Goal: Task Accomplishment & Management: Complete application form

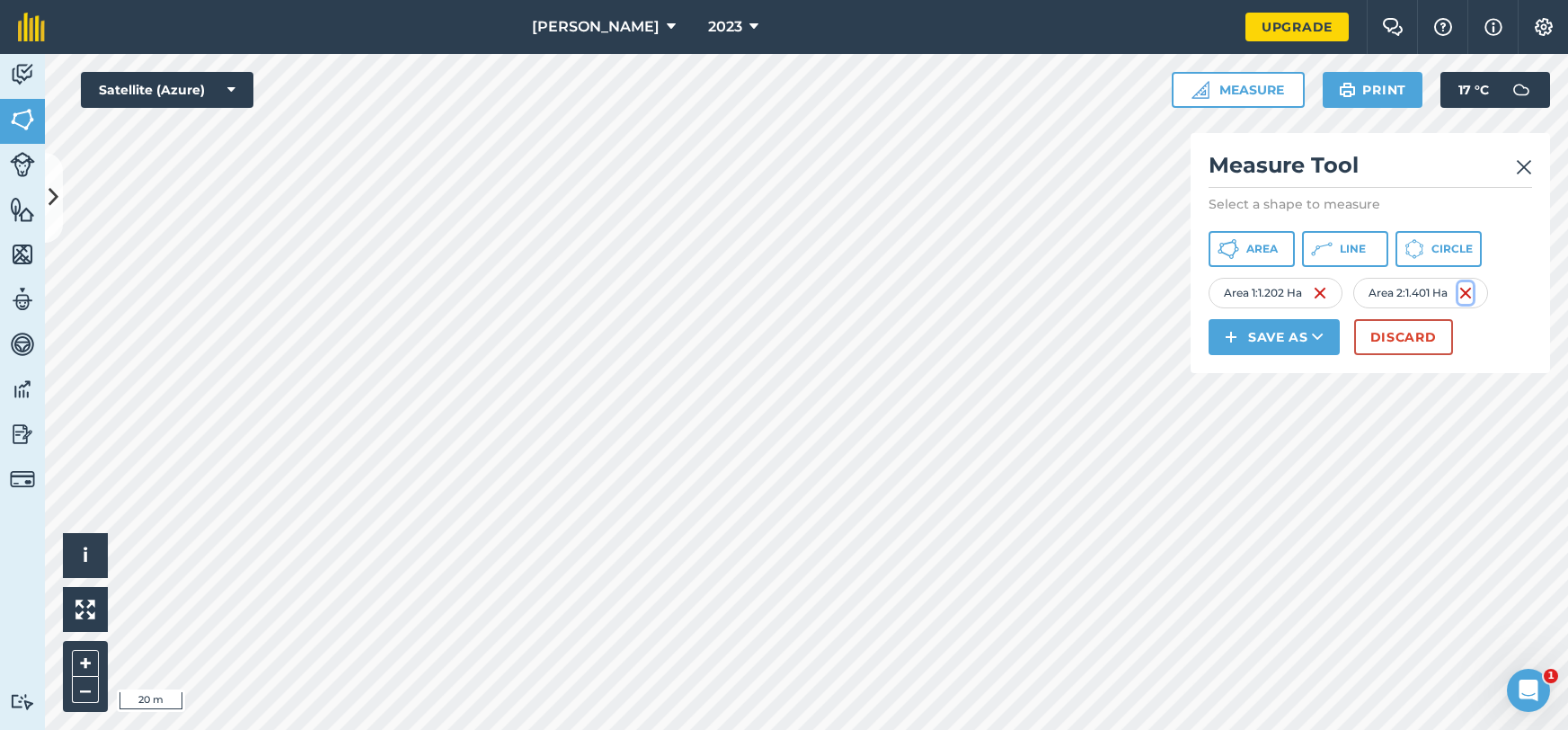
click at [1466, 290] on img at bounding box center [1466, 293] width 14 height 22
click at [1234, 264] on button "Area" at bounding box center [1252, 249] width 86 height 36
click at [1271, 256] on button "Area" at bounding box center [1252, 249] width 86 height 36
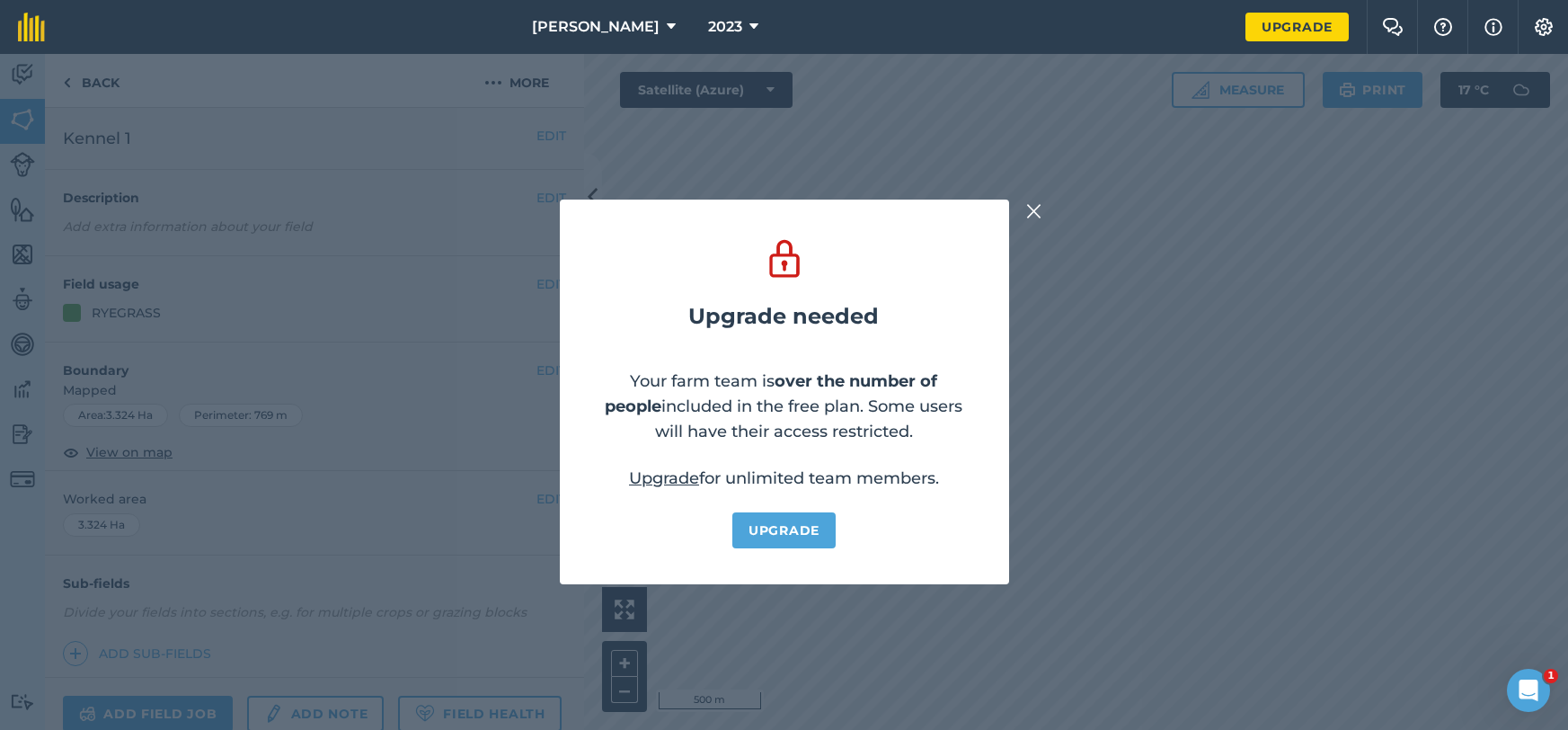
click at [1016, 208] on div "Upgrade needed Your farm team is over the number of people included in the free…" at bounding box center [784, 392] width 1568 height 676
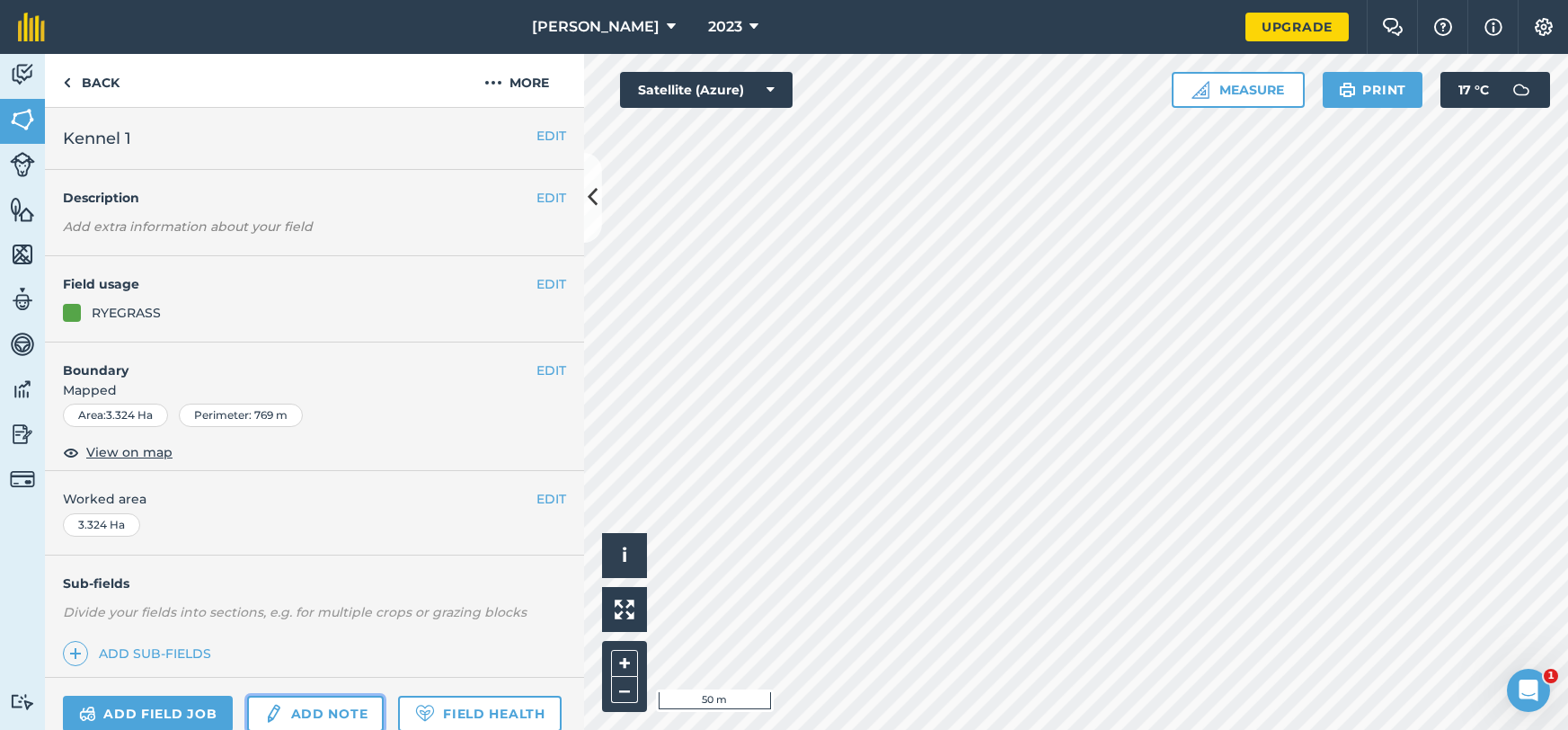
click at [343, 711] on link "Add note" at bounding box center [316, 714] width 137 height 36
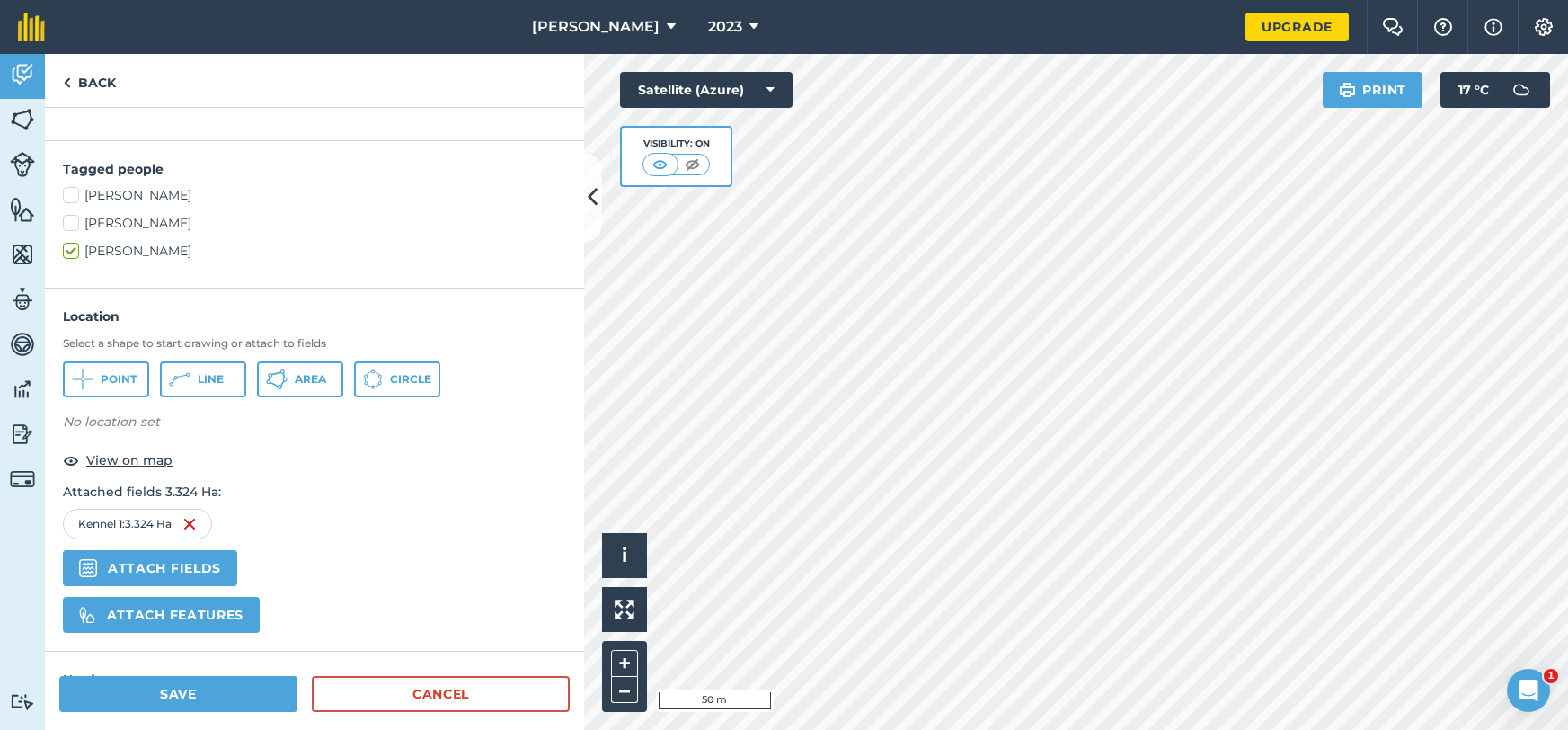
click at [196, 525] on img at bounding box center [190, 524] width 14 height 22
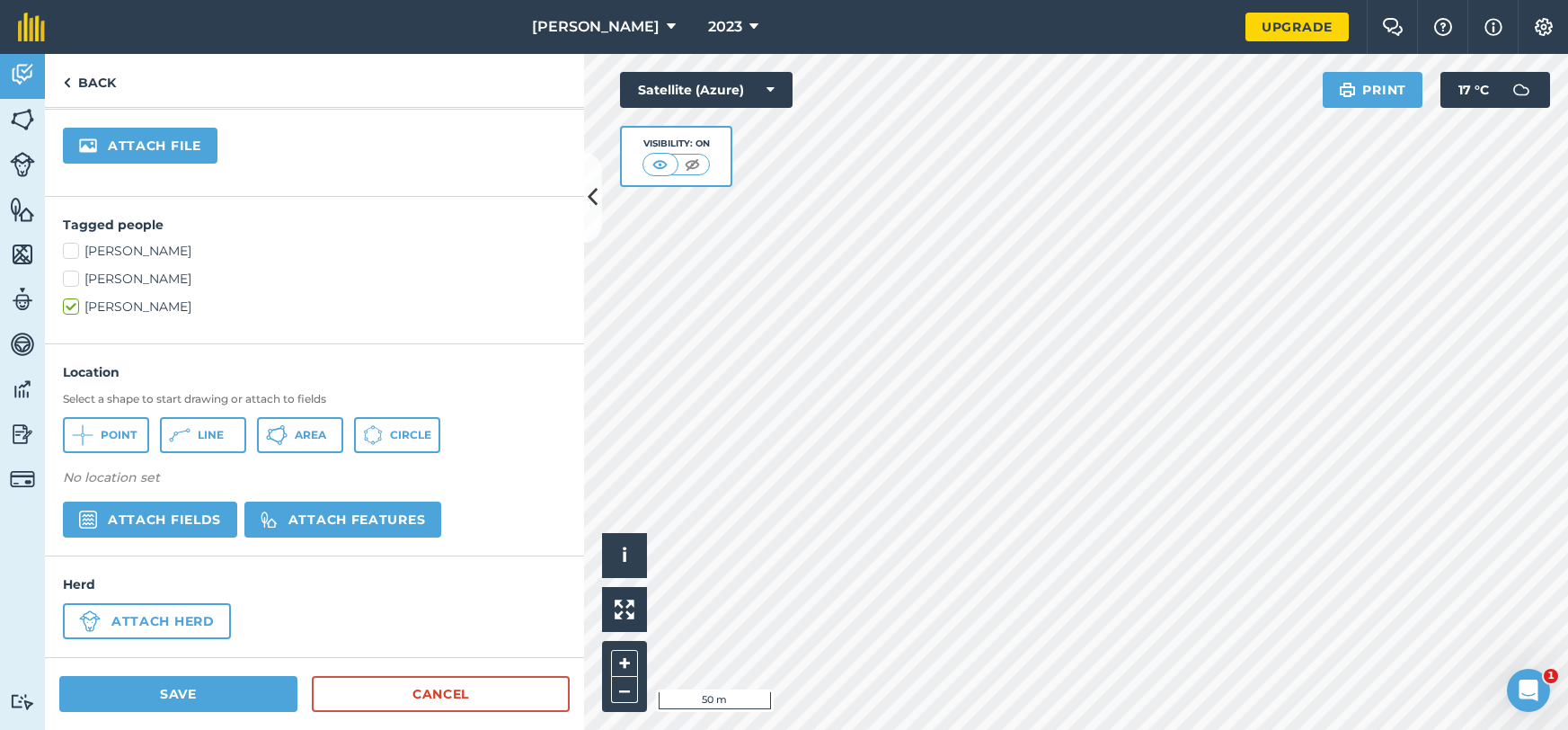
scroll to position [339, 0]
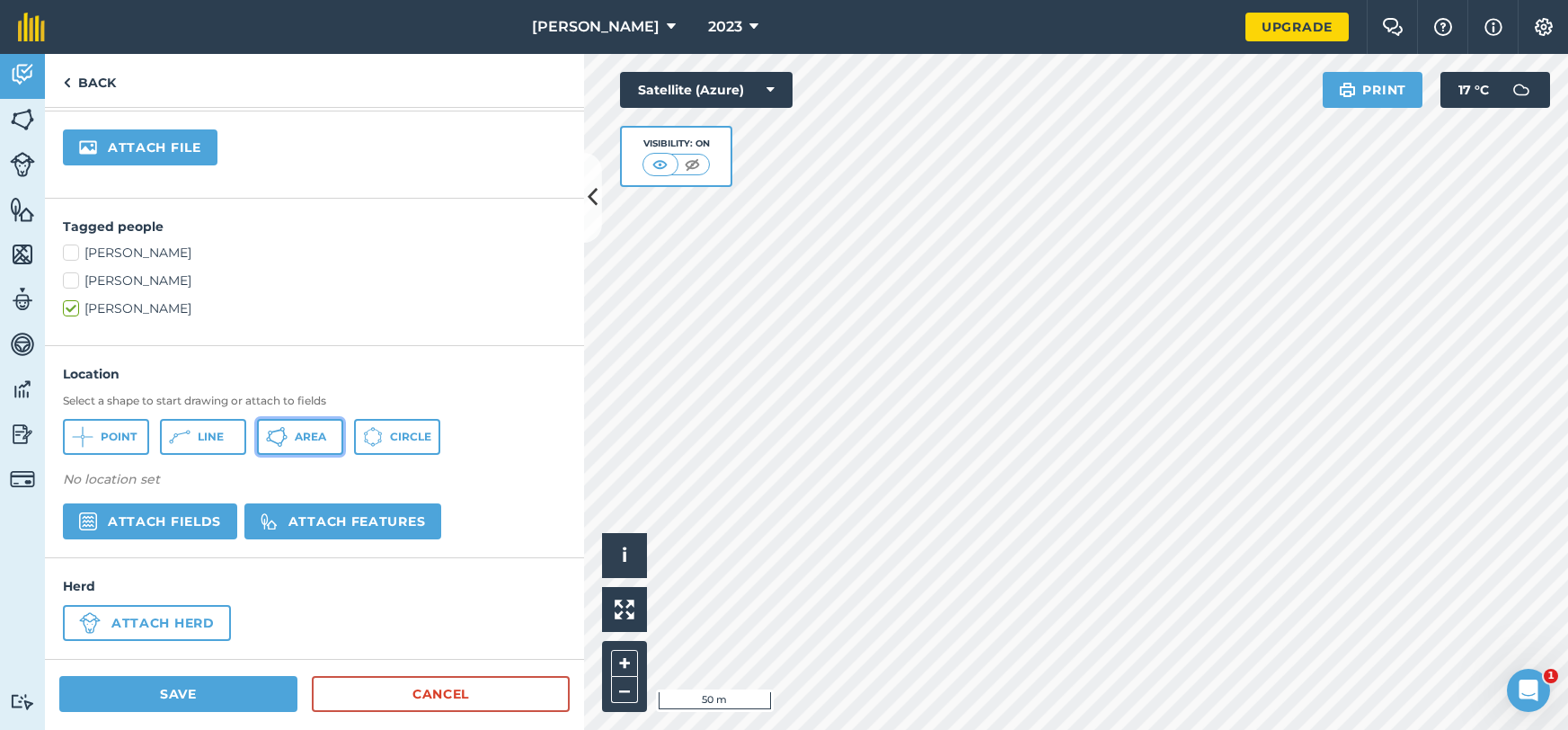
click at [300, 436] on span "Area" at bounding box center [310, 437] width 31 height 14
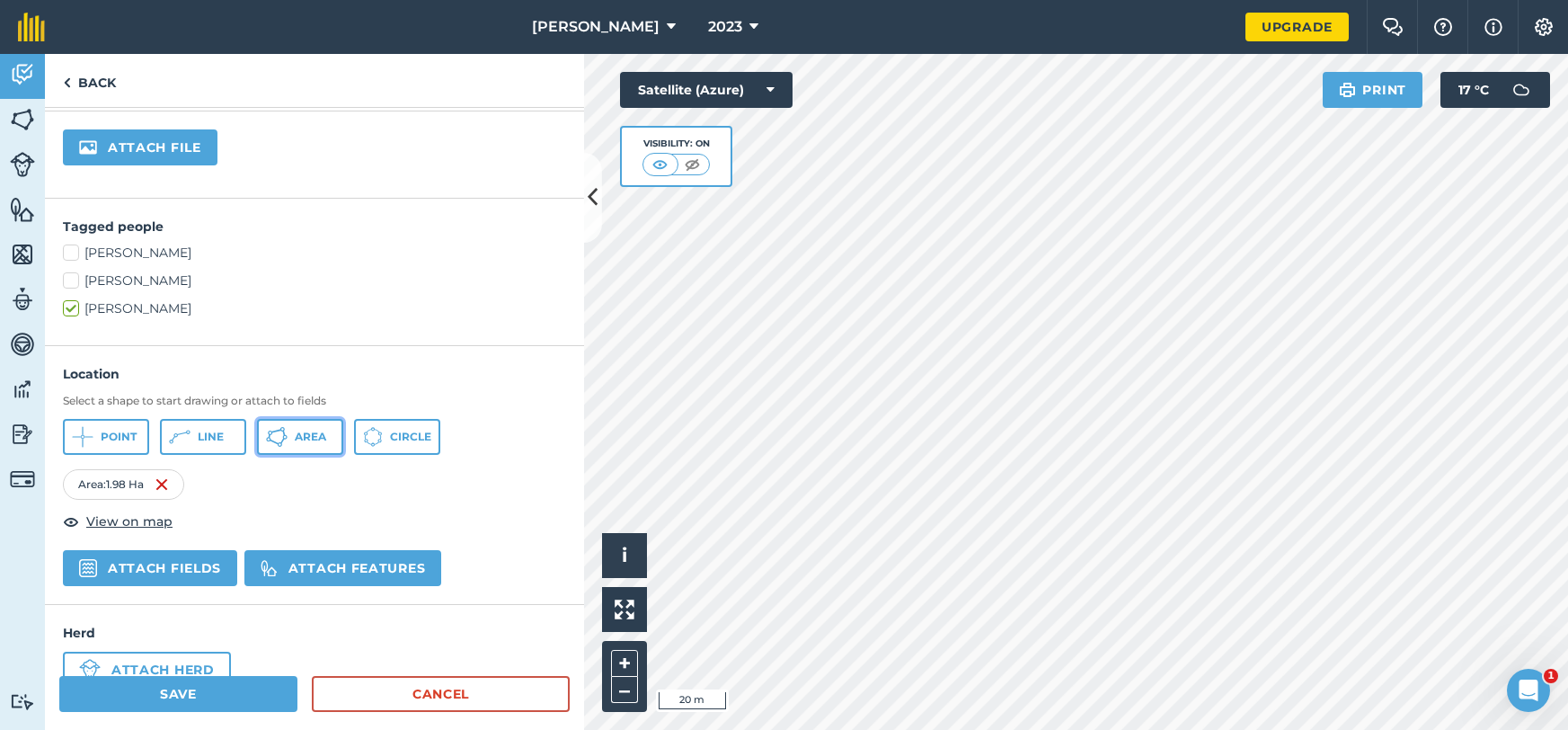
click at [276, 445] on icon at bounding box center [277, 437] width 22 height 22
click at [339, 430] on button "Area" at bounding box center [300, 437] width 86 height 36
drag, startPoint x: 323, startPoint y: 444, endPoint x: 361, endPoint y: 422, distance: 43.9
click at [323, 444] on button "Area" at bounding box center [300, 437] width 86 height 36
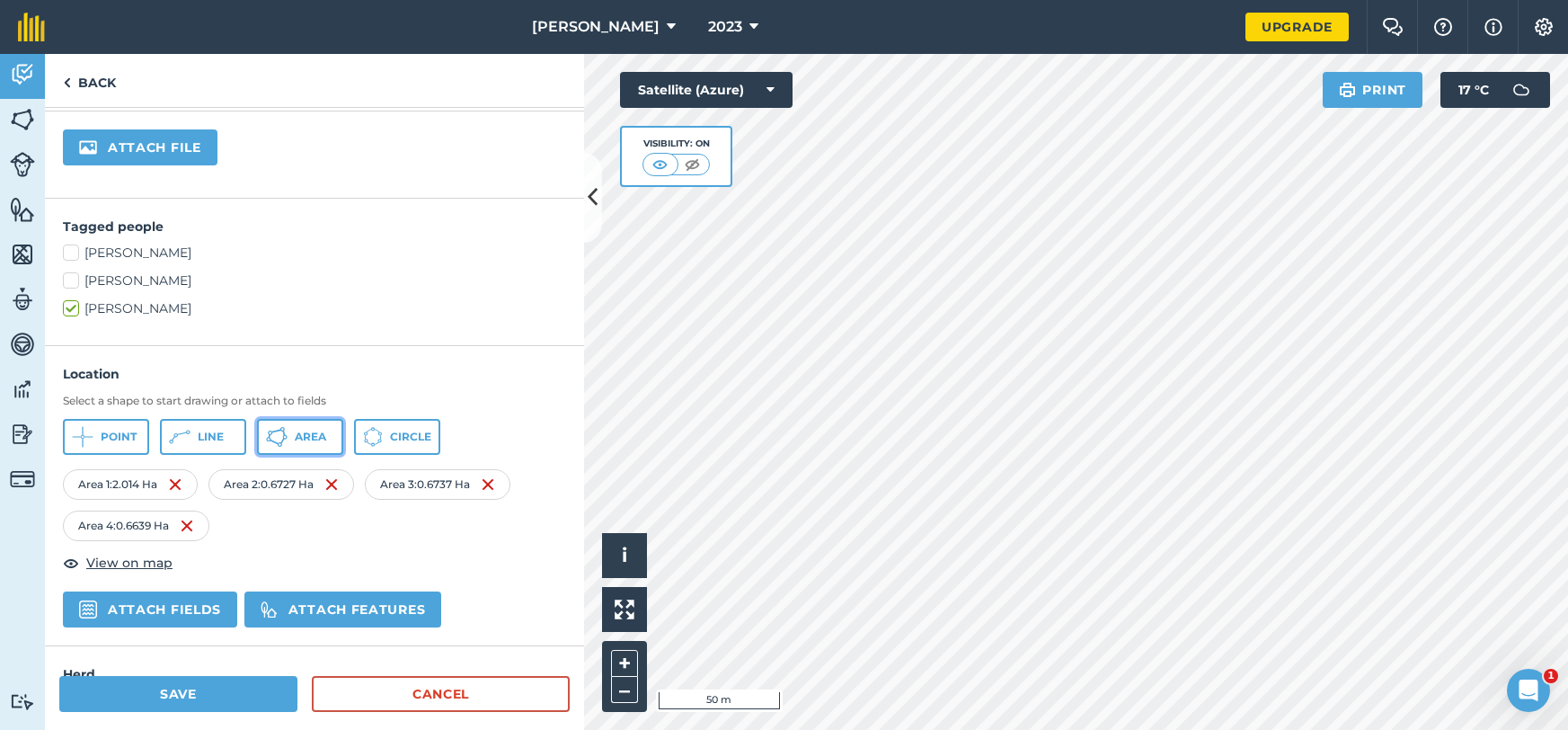
click at [331, 444] on button "Area" at bounding box center [300, 437] width 86 height 36
click at [319, 423] on button "Area" at bounding box center [300, 437] width 86 height 36
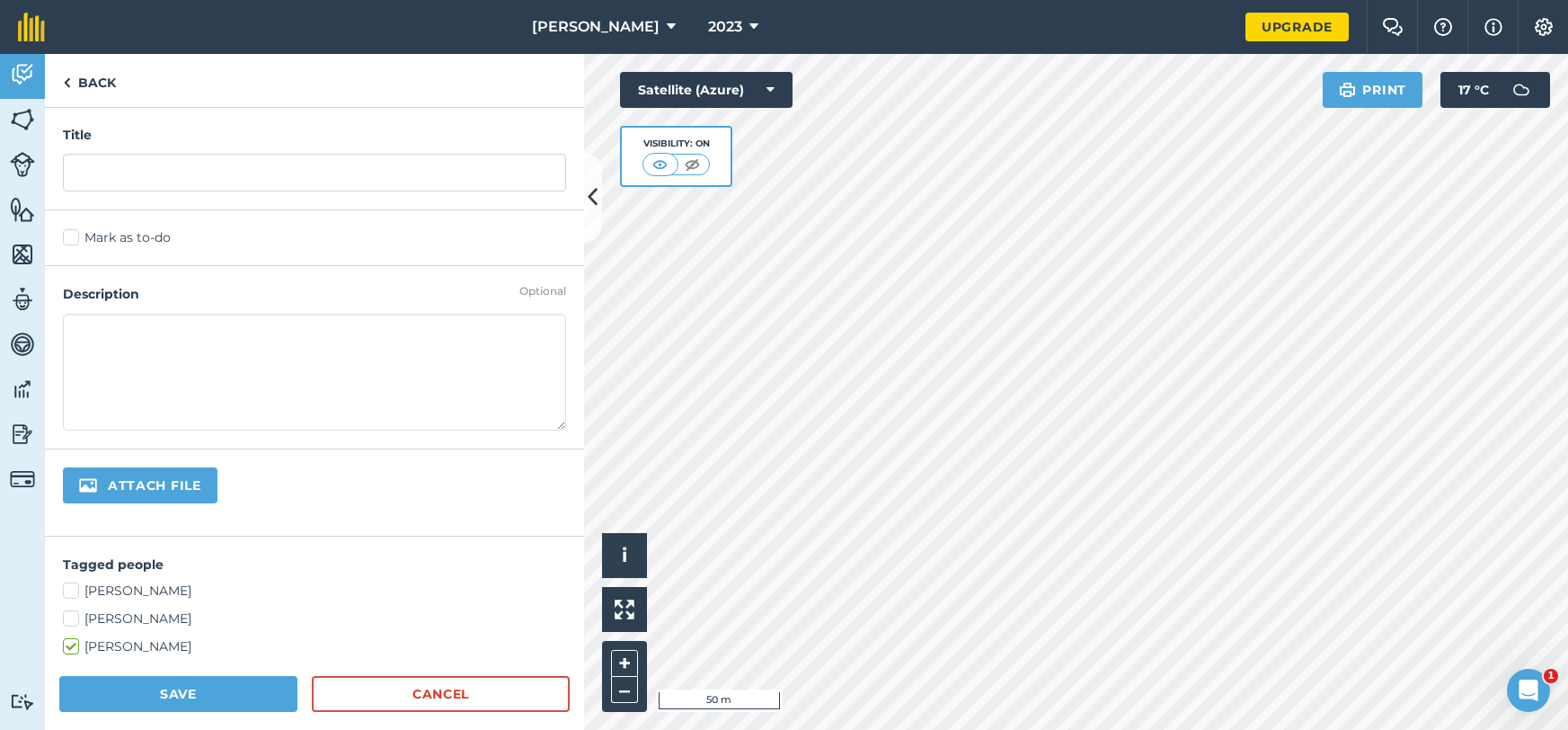
scroll to position [0, 0]
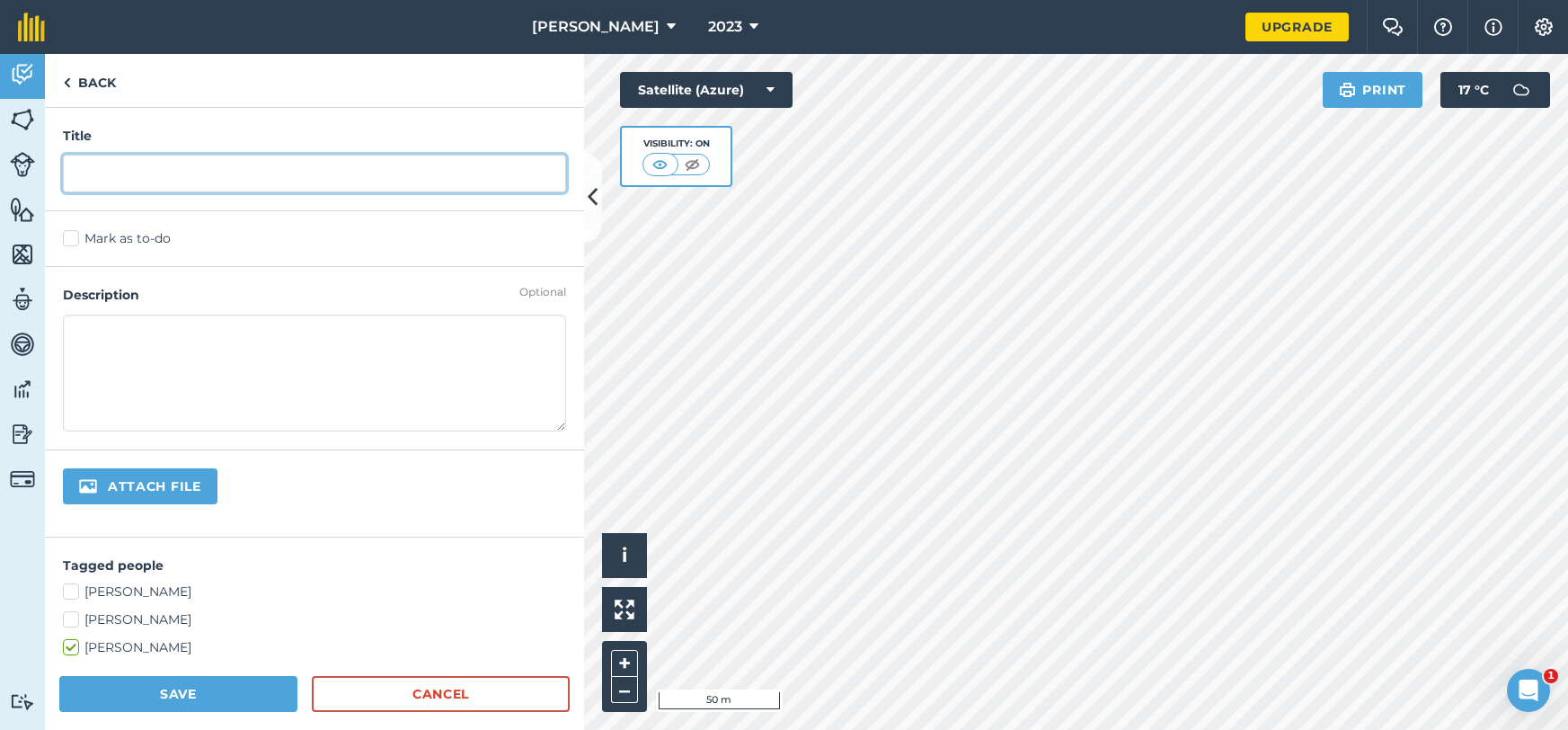
click at [298, 160] on input "text" at bounding box center [315, 174] width 503 height 38
type input "5"
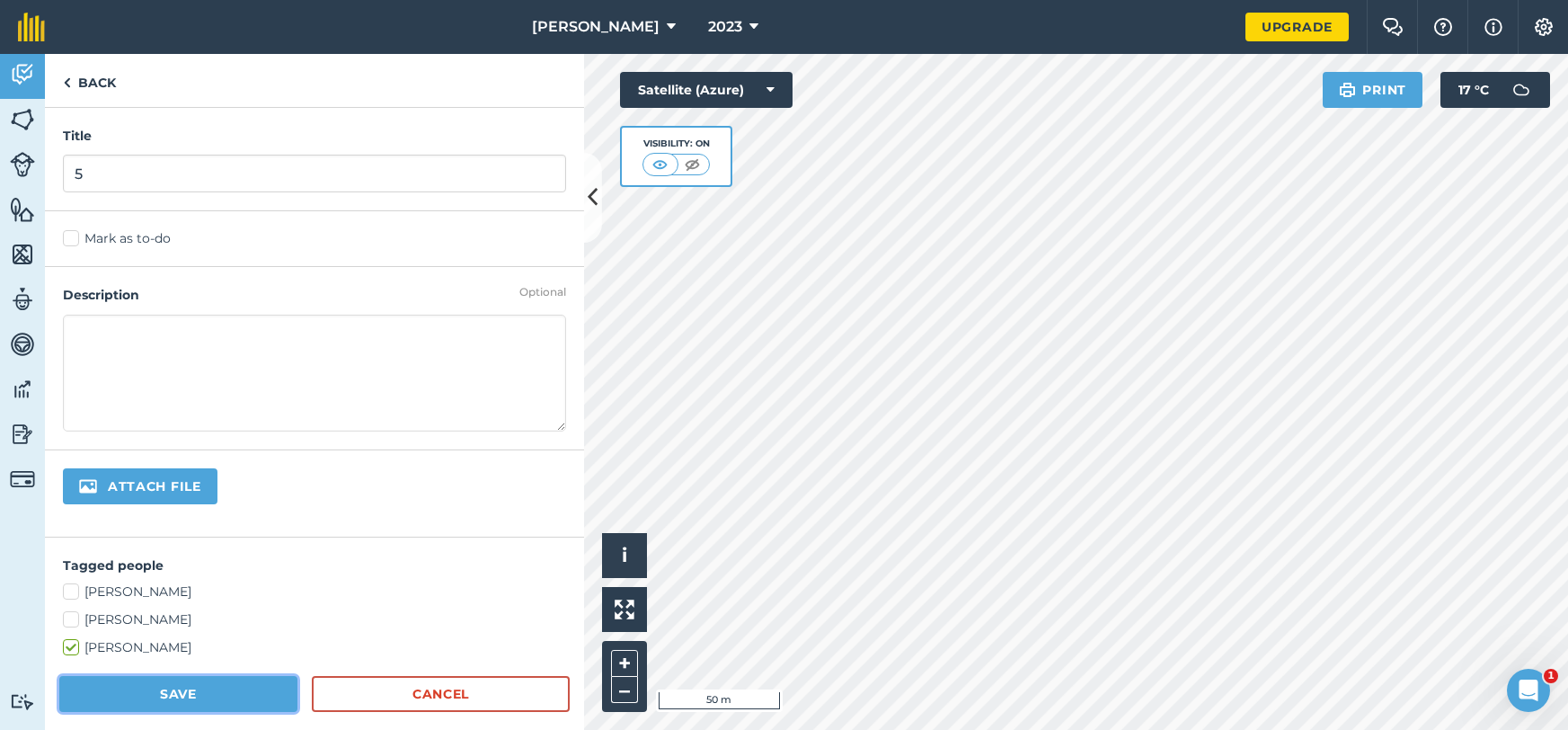
click at [218, 693] on button "Save" at bounding box center [178, 694] width 238 height 36
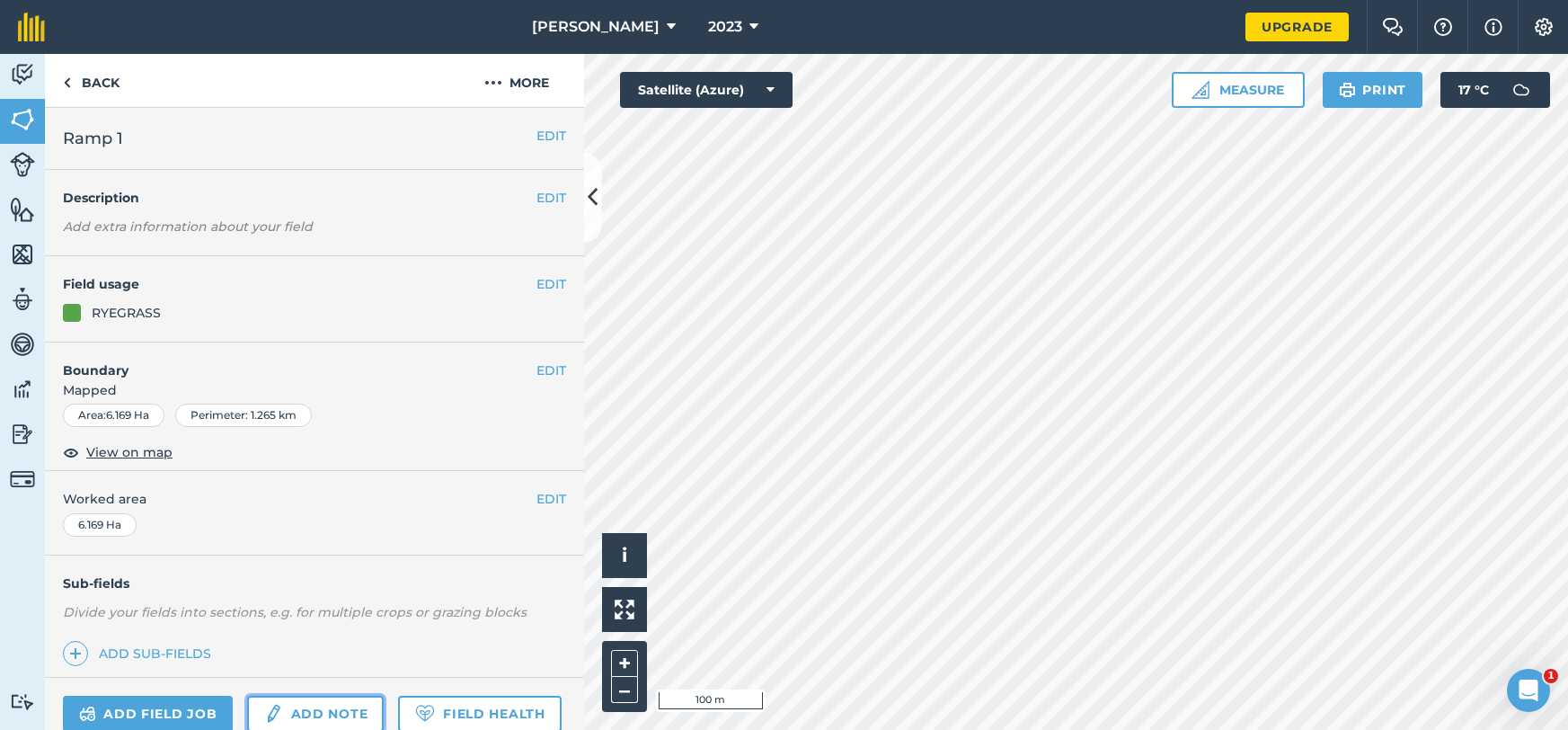
click at [355, 706] on link "Add note" at bounding box center [316, 714] width 137 height 36
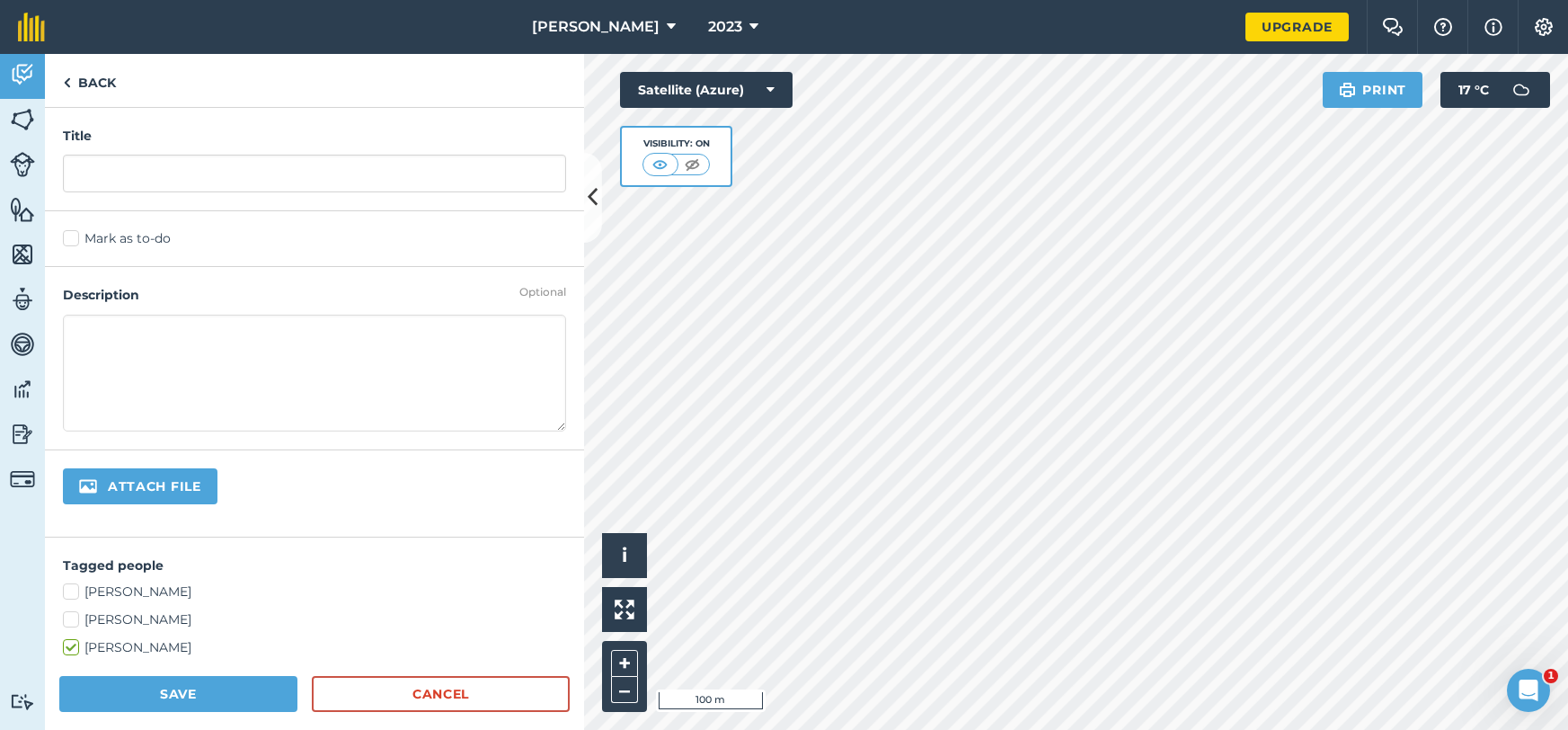
scroll to position [256, 0]
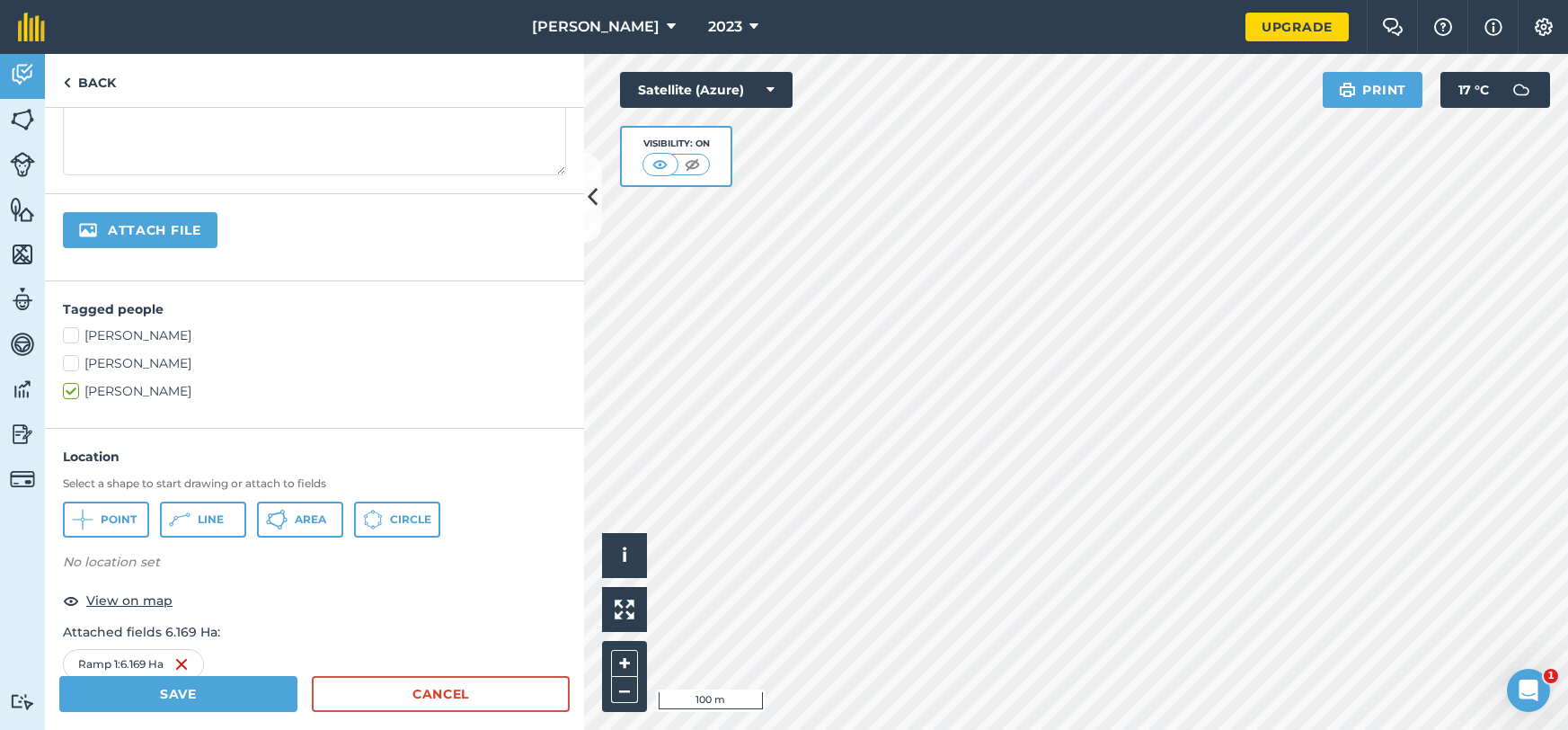
click at [183, 664] on img at bounding box center [182, 664] width 14 height 22
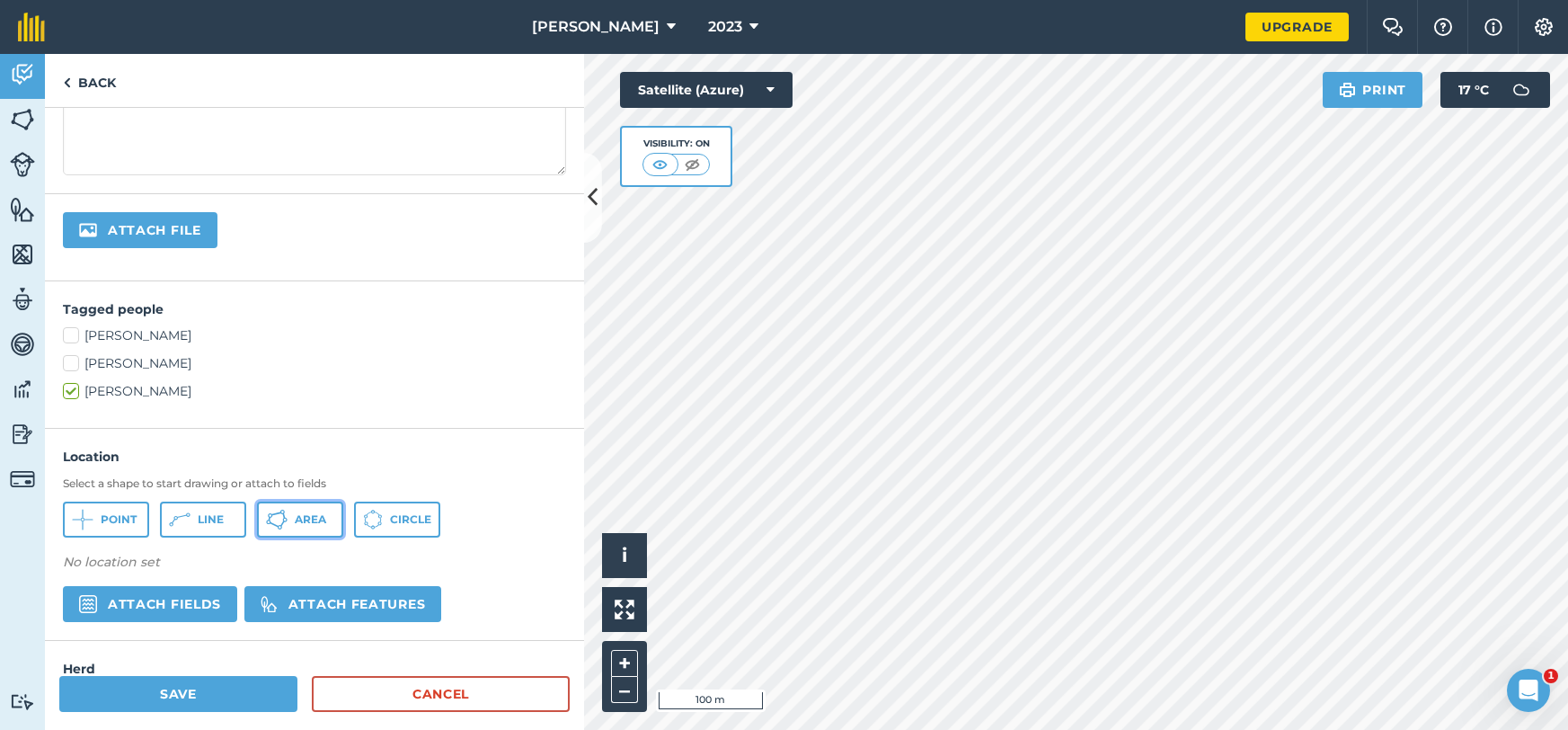
click at [315, 530] on button "Area" at bounding box center [300, 520] width 86 height 36
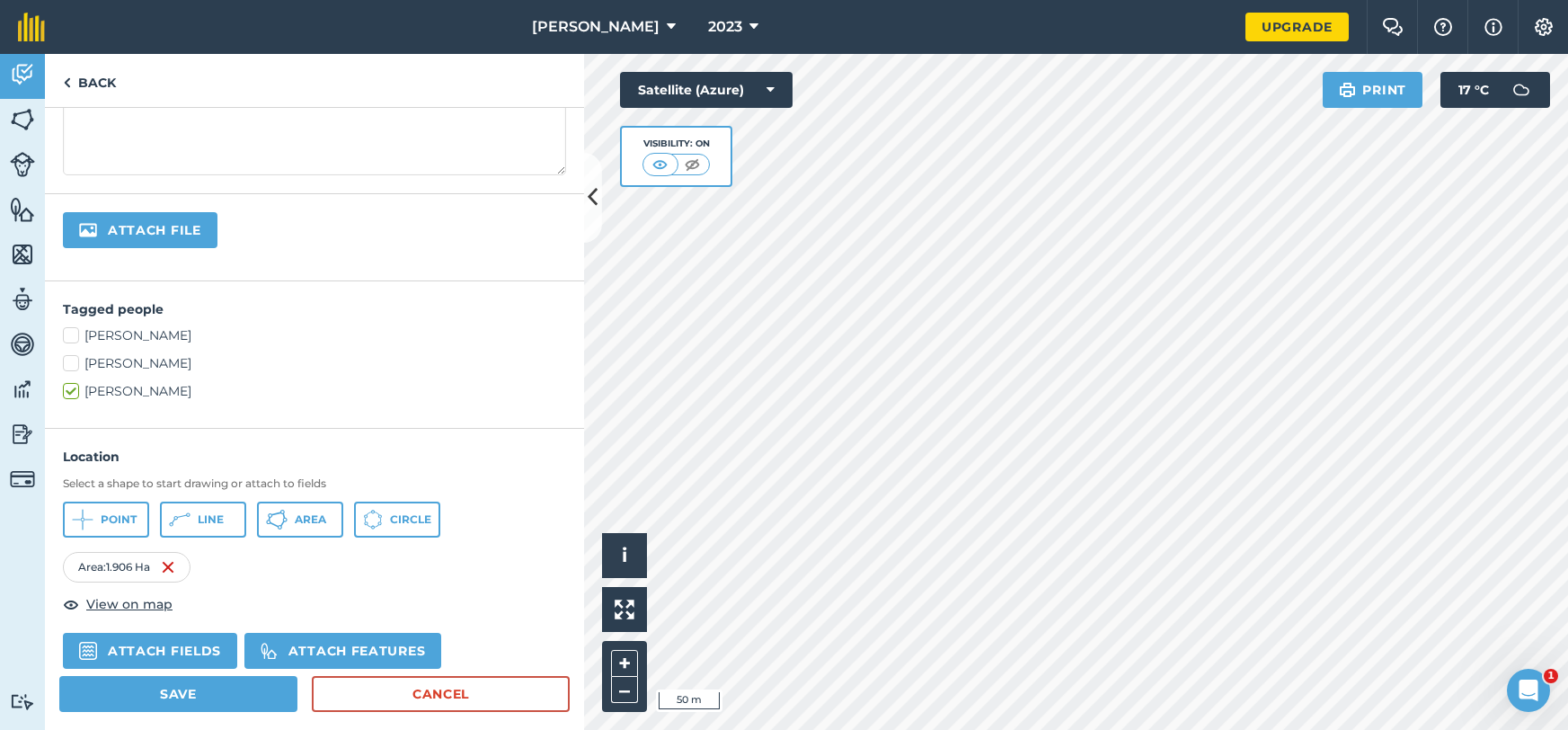
click at [348, 523] on div "[GEOGRAPHIC_DATA]" at bounding box center [315, 520] width 503 height 36
click at [315, 521] on span "Area" at bounding box center [310, 520] width 31 height 14
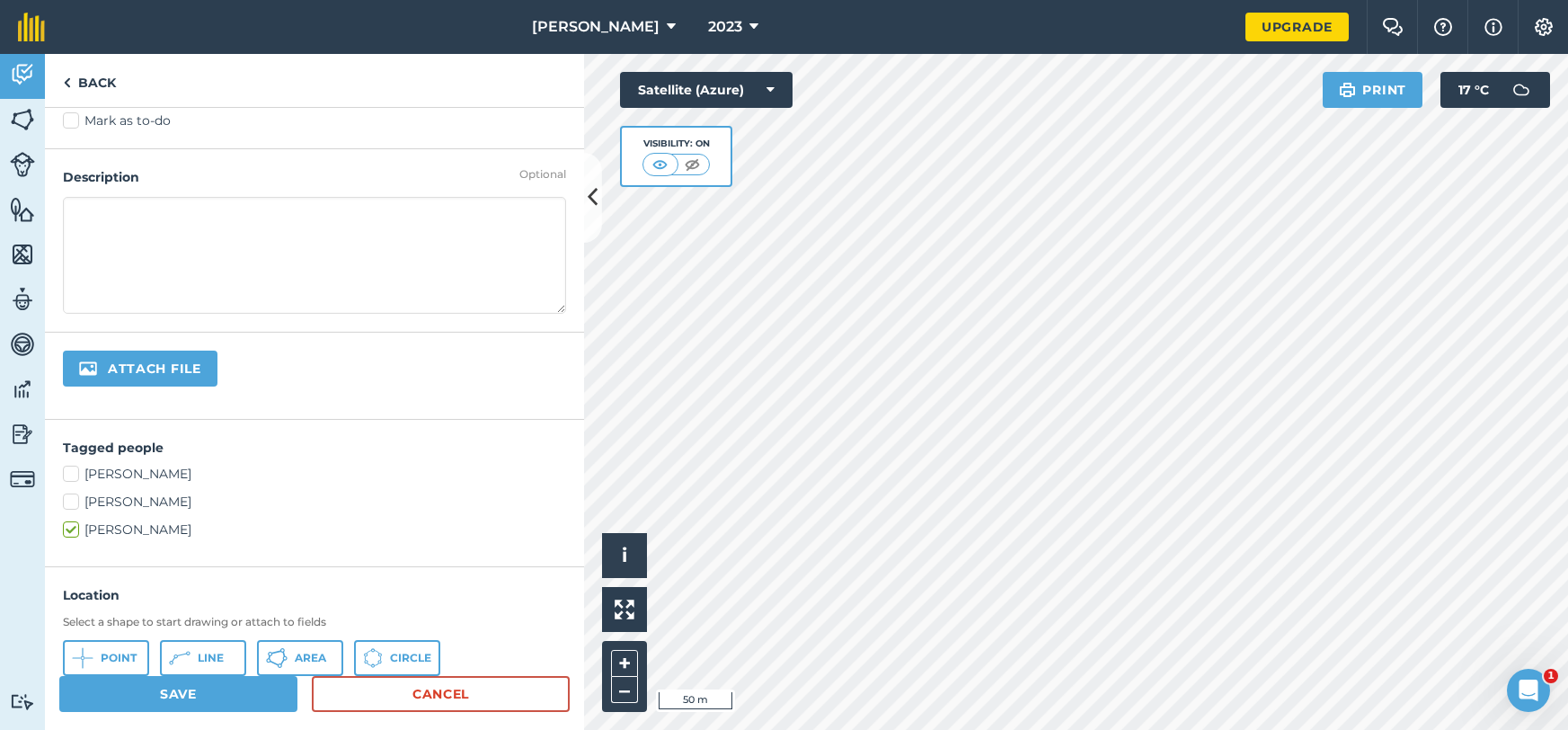
scroll to position [0, 0]
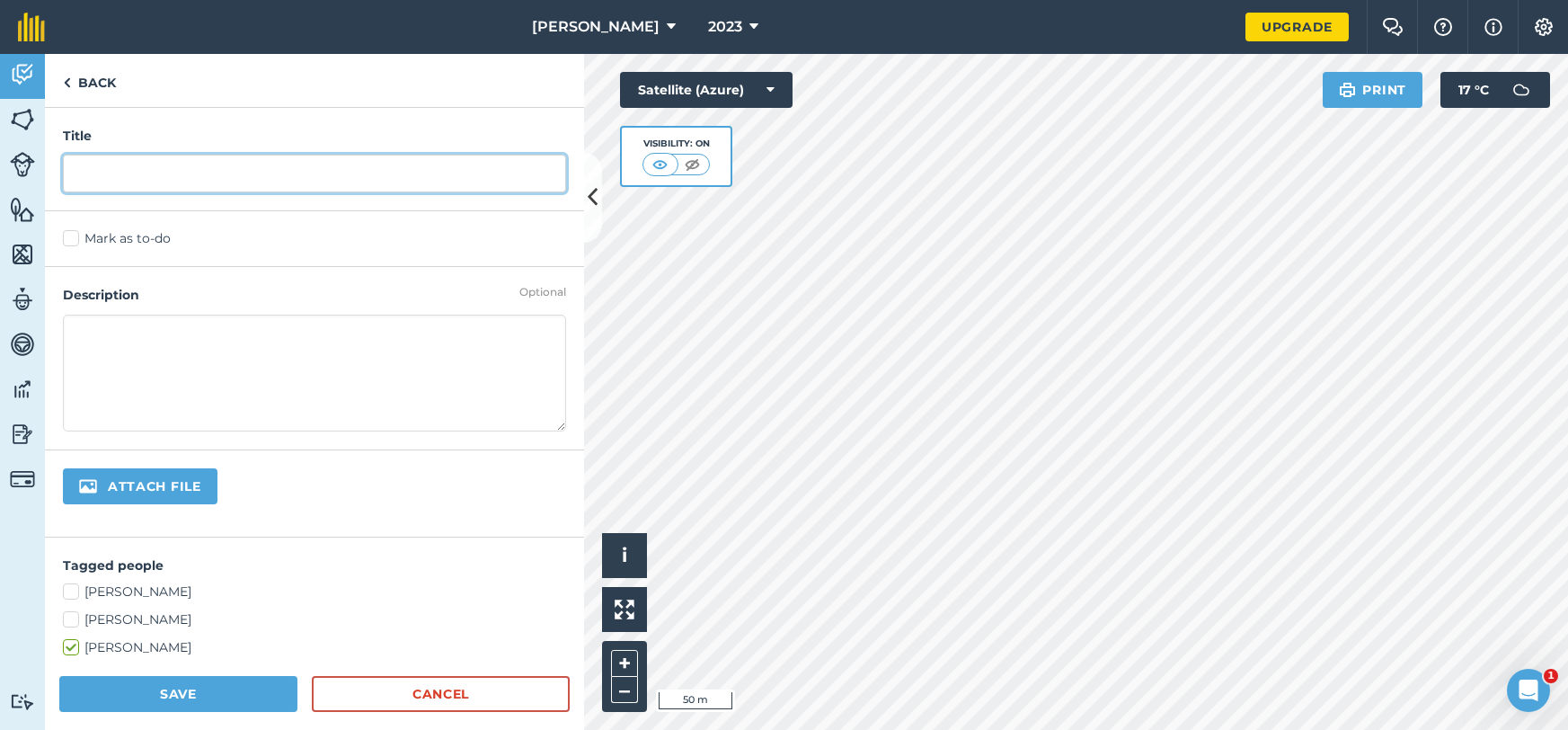
click at [252, 182] on input "text" at bounding box center [315, 174] width 503 height 38
type input "24"
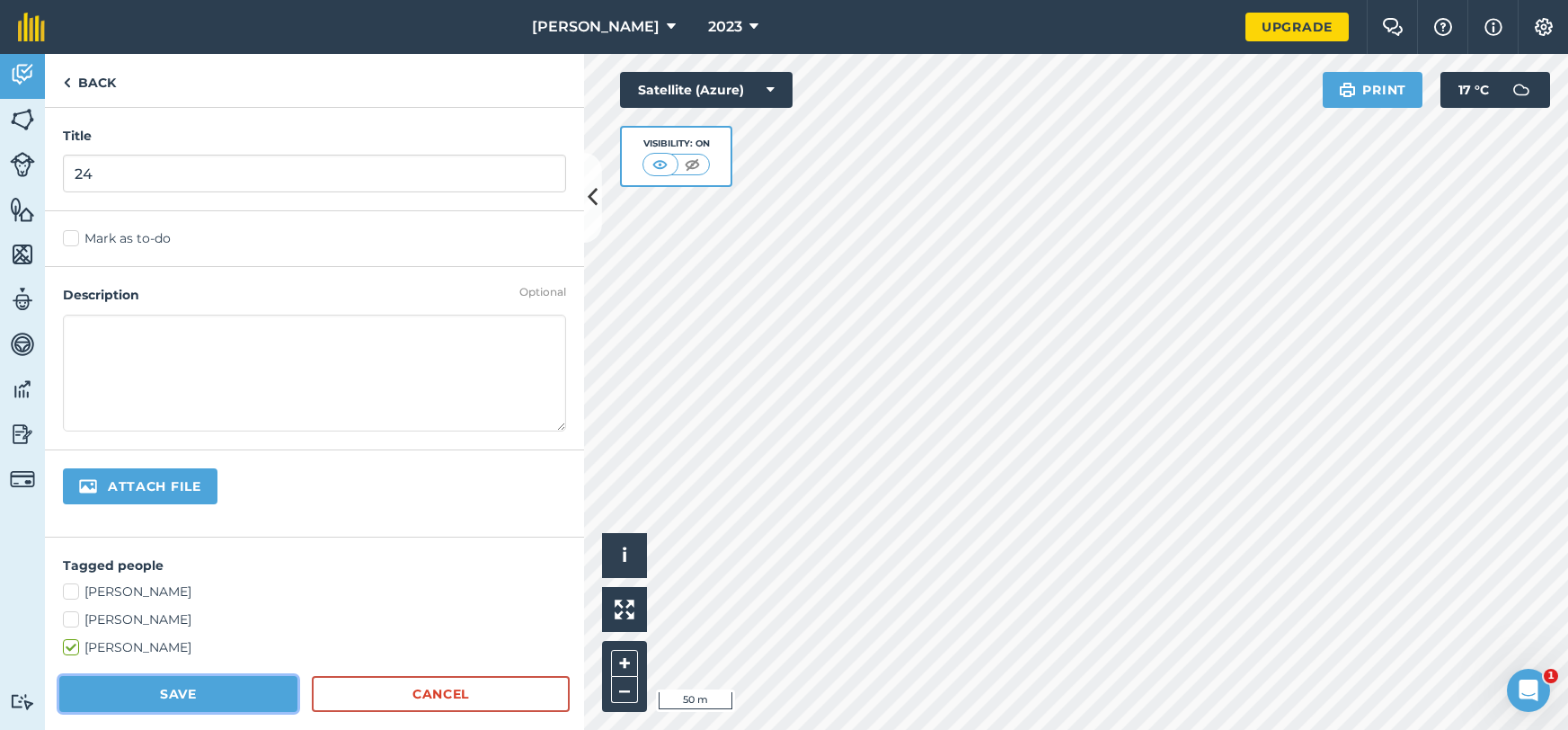
click at [145, 692] on button "Save" at bounding box center [178, 694] width 238 height 36
